Goal: Transaction & Acquisition: Purchase product/service

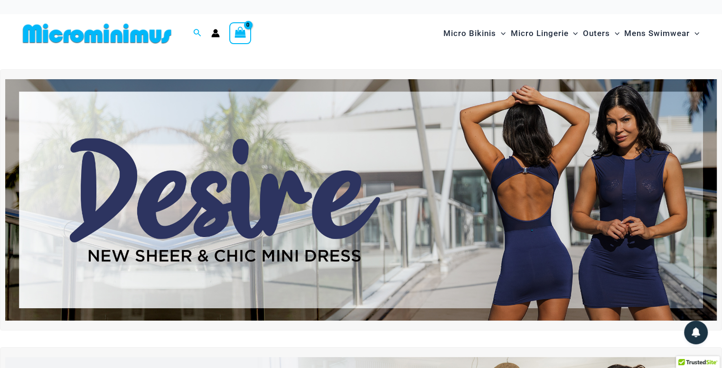
click at [147, 188] on img at bounding box center [360, 200] width 711 height 242
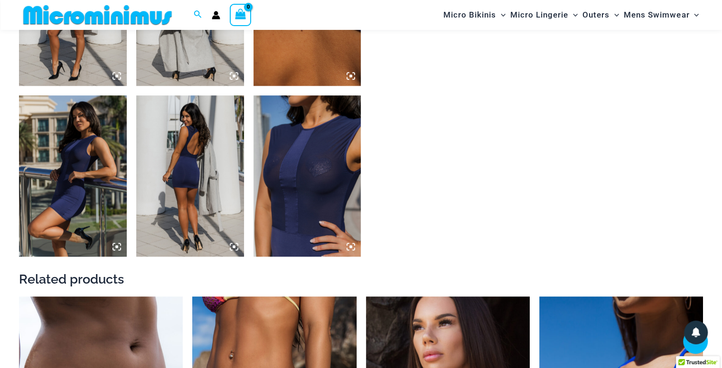
scroll to position [845, 0]
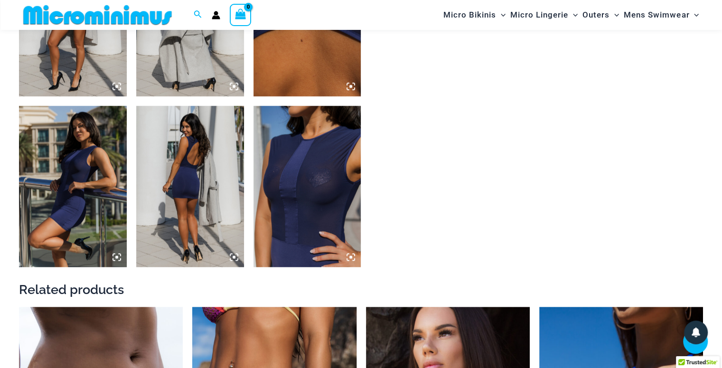
click at [287, 184] on img at bounding box center [307, 186] width 108 height 161
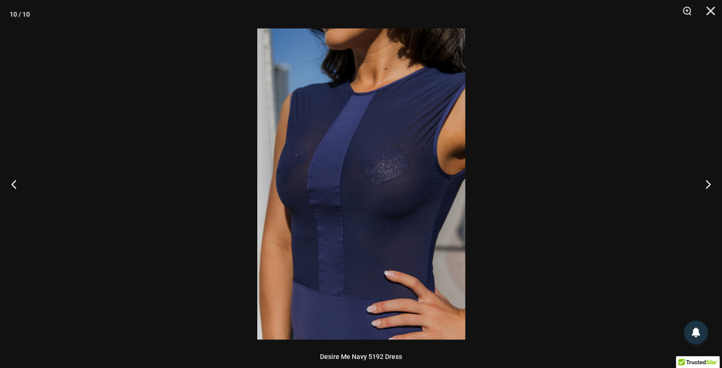
click at [364, 185] on img at bounding box center [361, 183] width 208 height 311
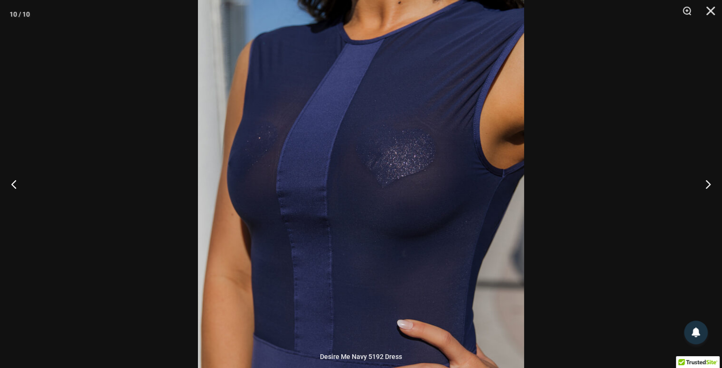
click at [368, 147] on img at bounding box center [361, 183] width 326 height 489
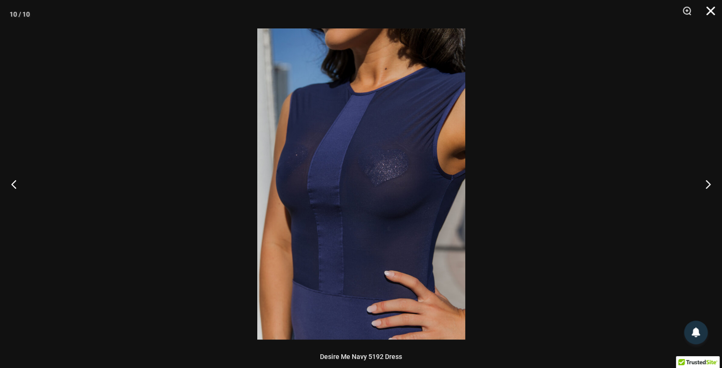
click at [713, 19] on button "Close" at bounding box center [707, 14] width 24 height 28
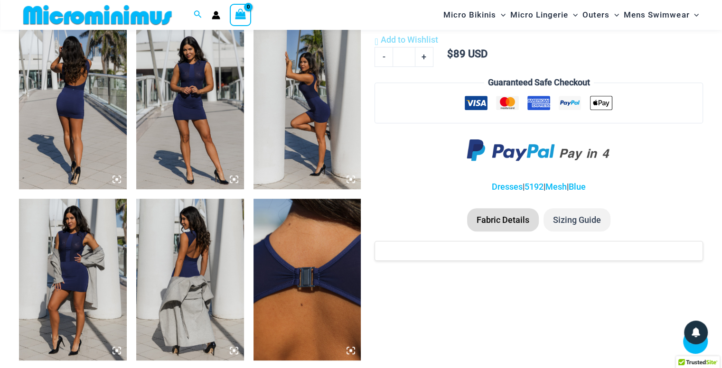
scroll to position [655, 0]
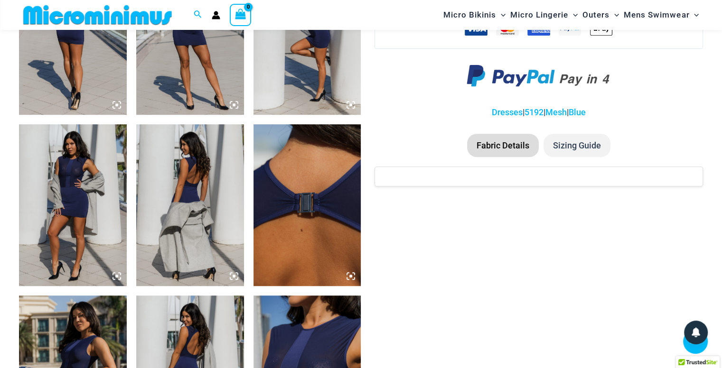
click at [314, 198] on img at bounding box center [307, 204] width 108 height 161
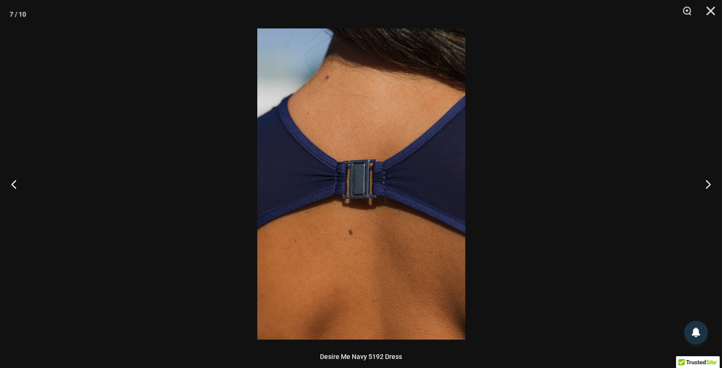
click at [349, 182] on img at bounding box center [361, 183] width 208 height 311
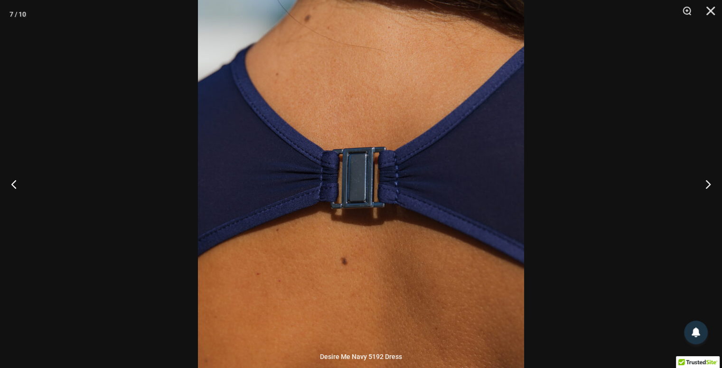
click at [423, 176] on img at bounding box center [361, 185] width 326 height 489
